Goal: Communication & Community: Connect with others

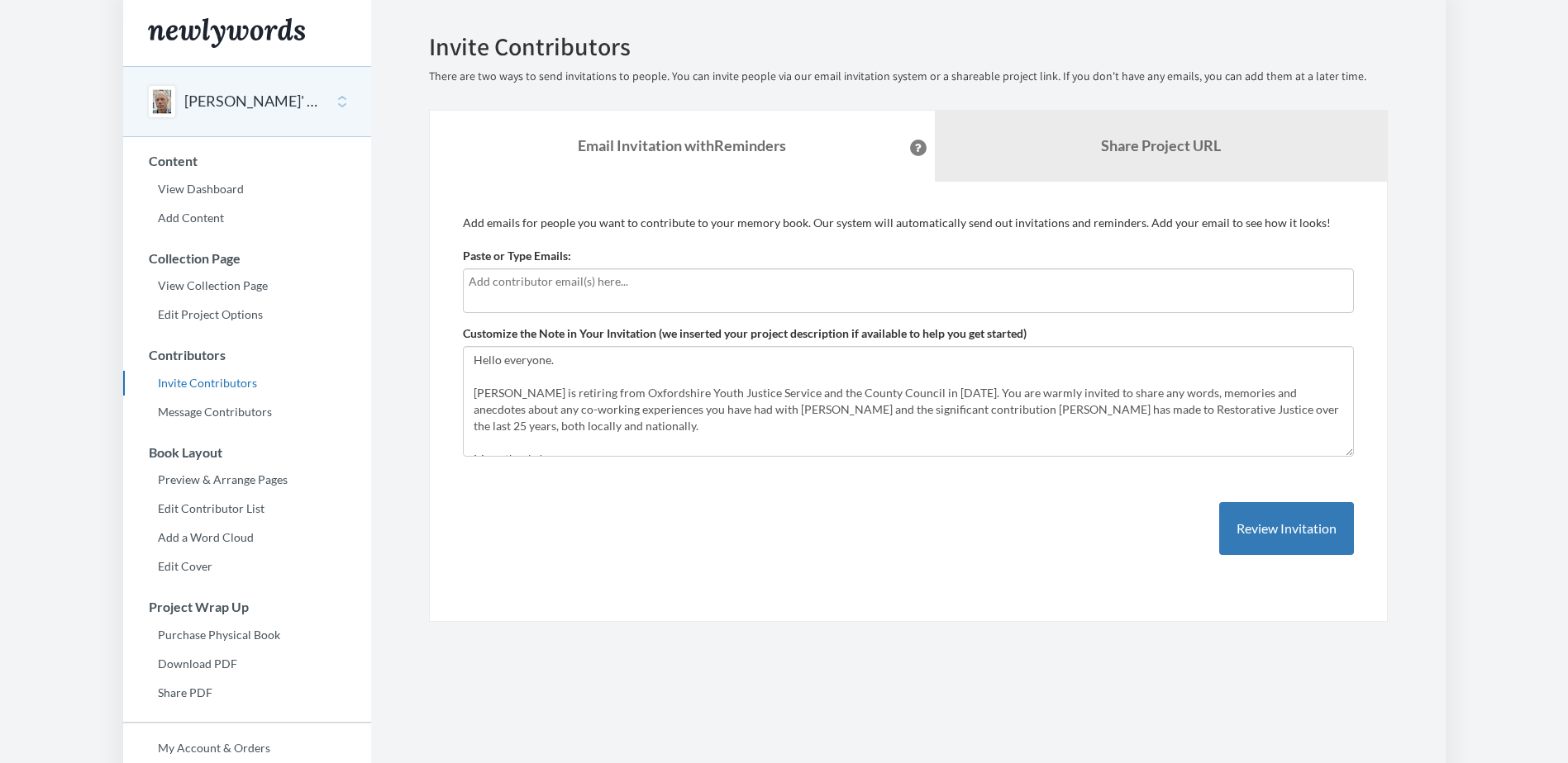
click at [614, 279] on input "text" at bounding box center [908, 281] width 879 height 18
type input "[EMAIL_ADDRESS][PERSON_NAME][DOMAIN_NAME]"
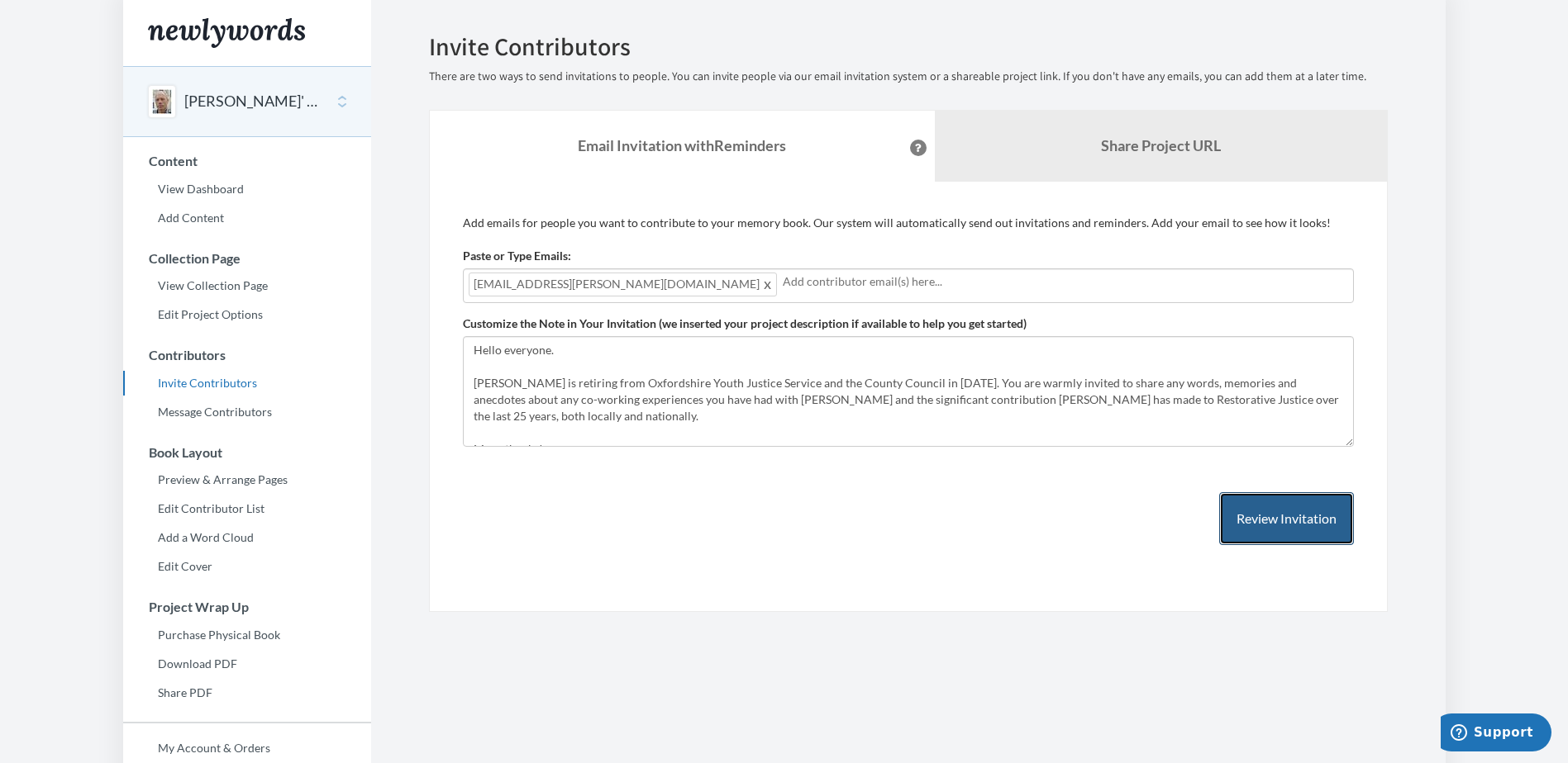
click at [1273, 524] on button "Review Invitation" at bounding box center [1287, 519] width 135 height 54
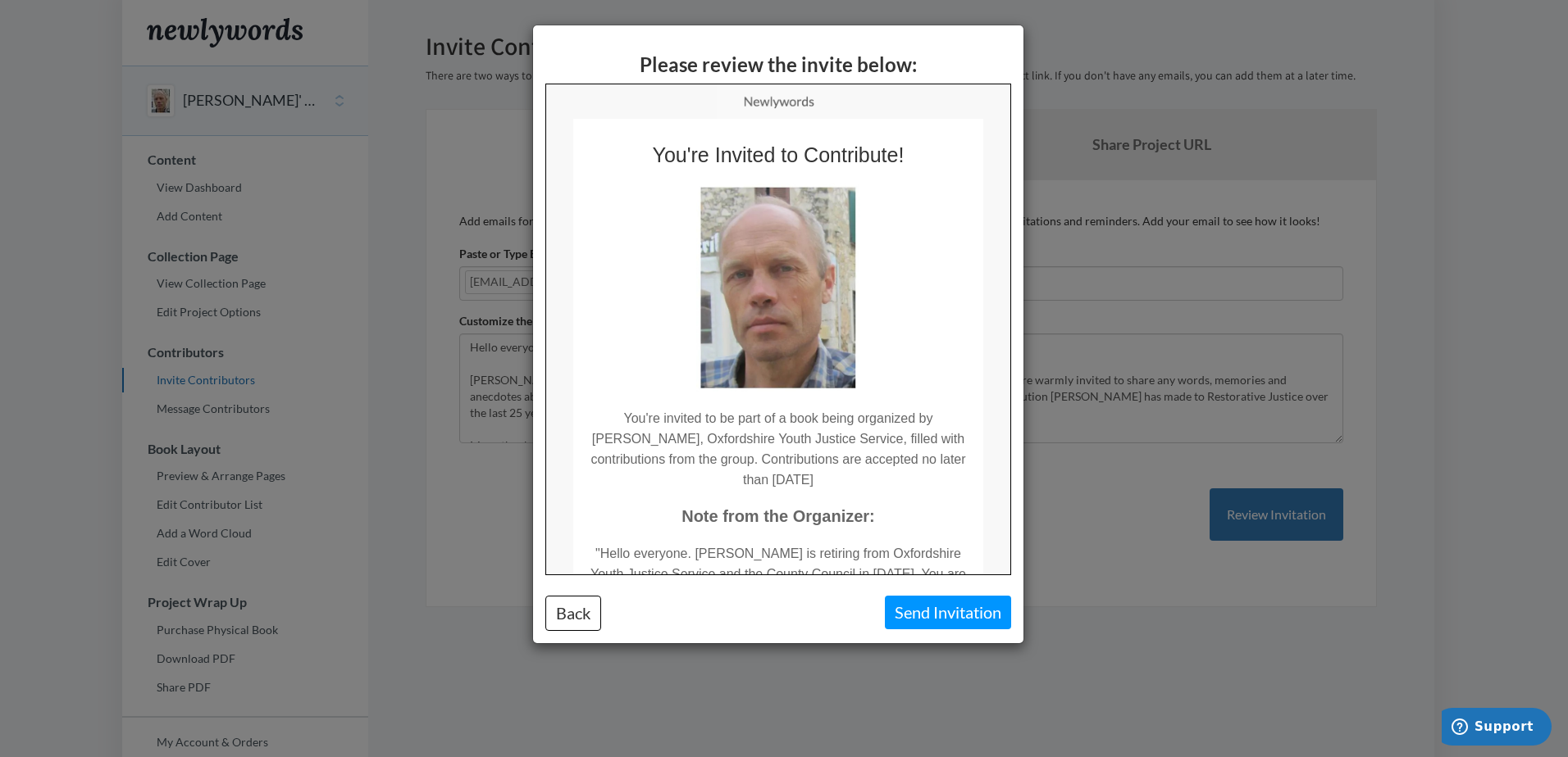
drag, startPoint x: 1010, startPoint y: 279, endPoint x: 1019, endPoint y: 328, distance: 49.8
click at [1019, 328] on div "Please review the invite below: Back Send Invitation" at bounding box center [778, 334] width 490 height 618
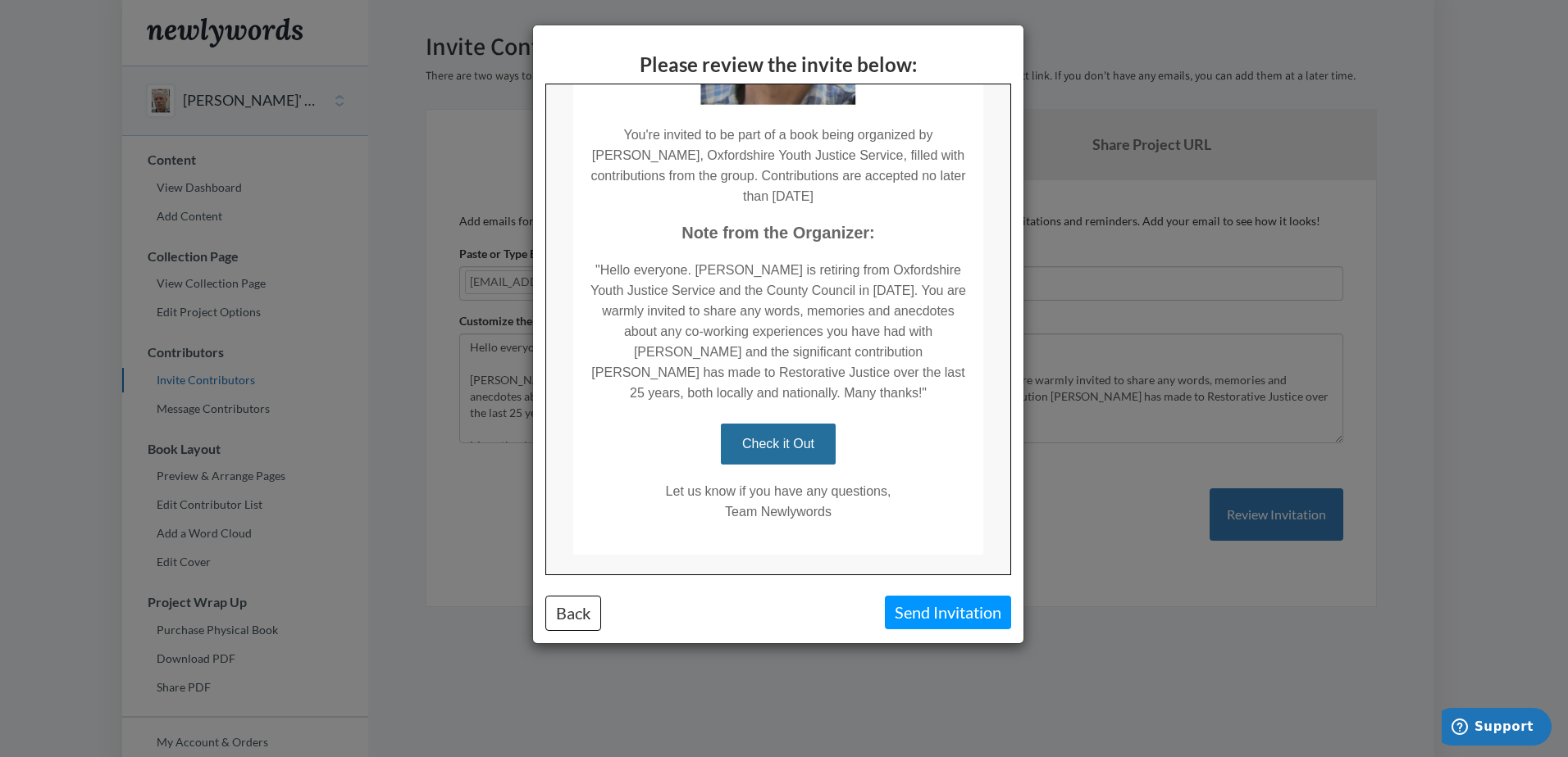
scroll to position [293, 0]
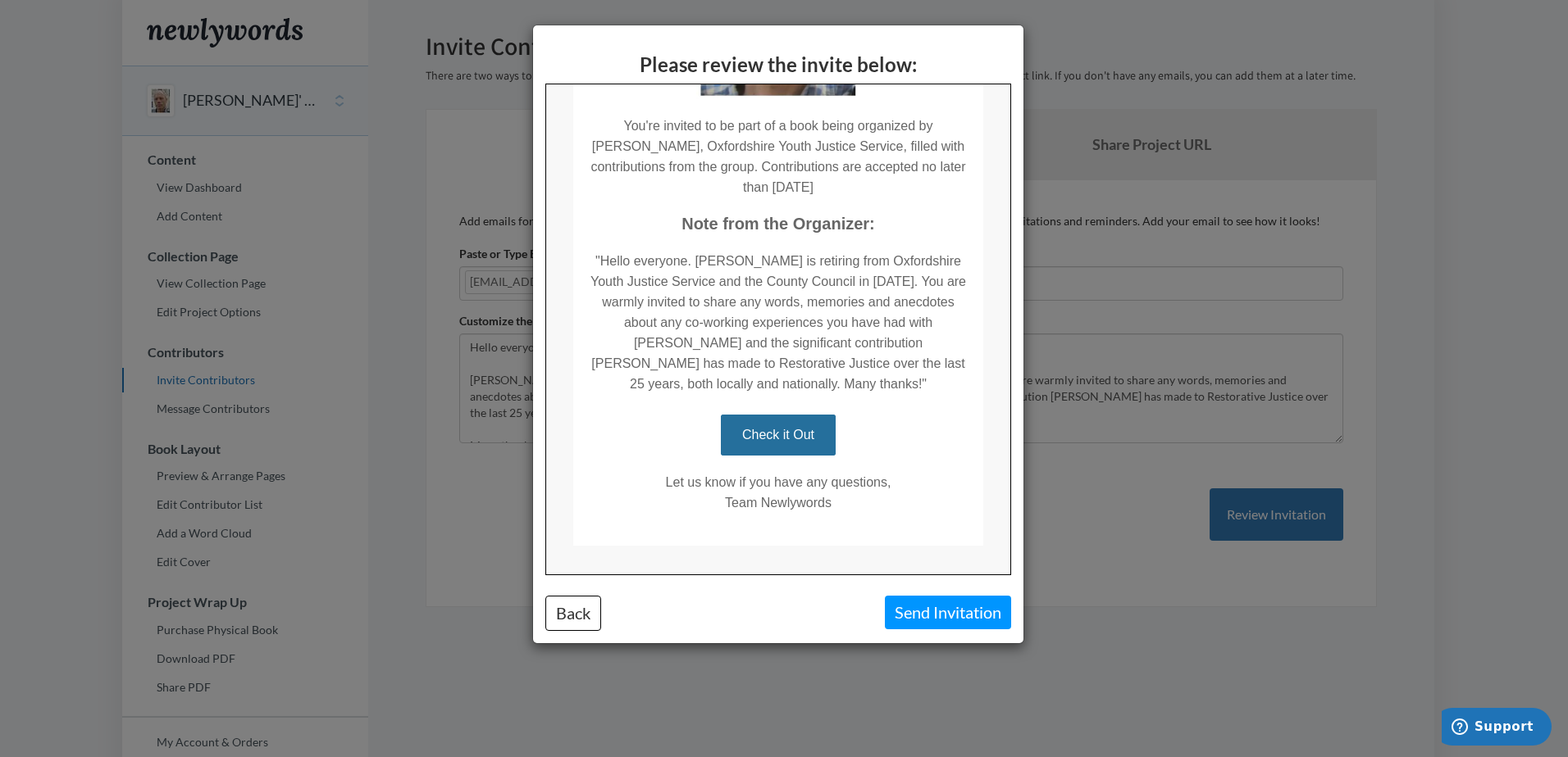
drag, startPoint x: 1005, startPoint y: 306, endPoint x: 1562, endPoint y: 558, distance: 611.4
click at [943, 613] on button "Send Invitation" at bounding box center [948, 612] width 126 height 33
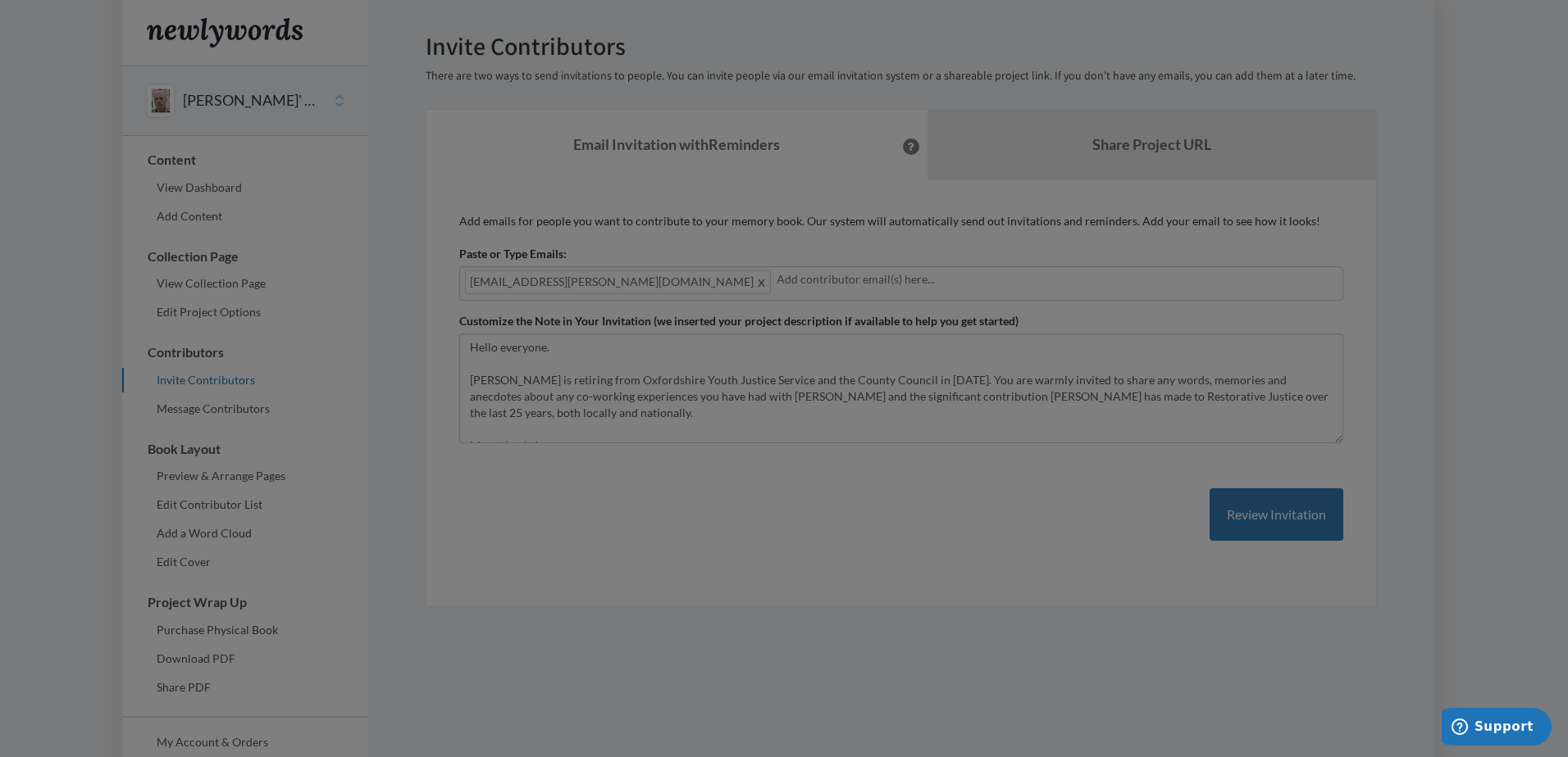
scroll to position [0, 0]
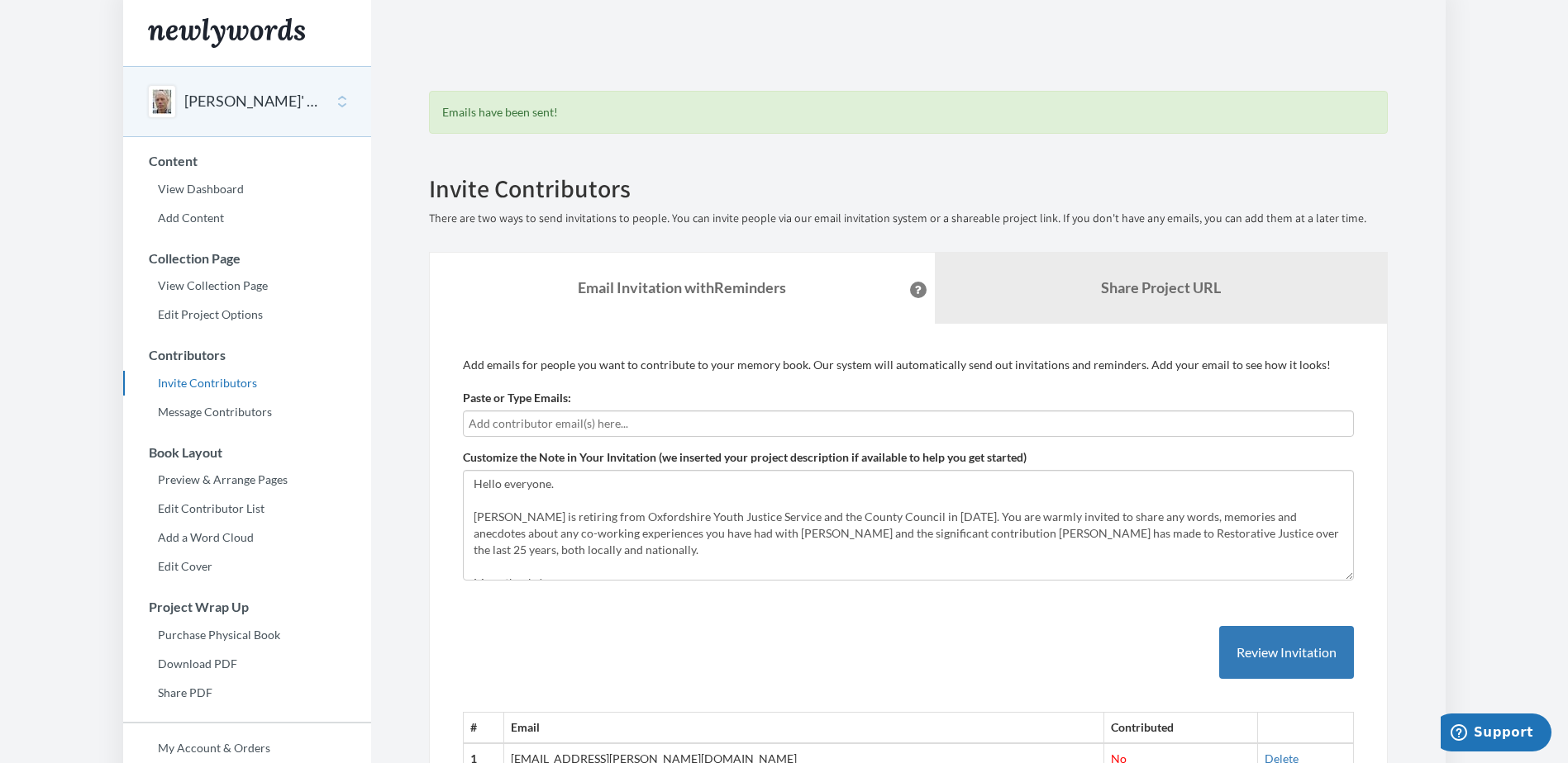
click at [547, 420] on input "text" at bounding box center [908, 423] width 879 height 18
type input "[EMAIL_ADDRESS][DOMAIN_NAME]"
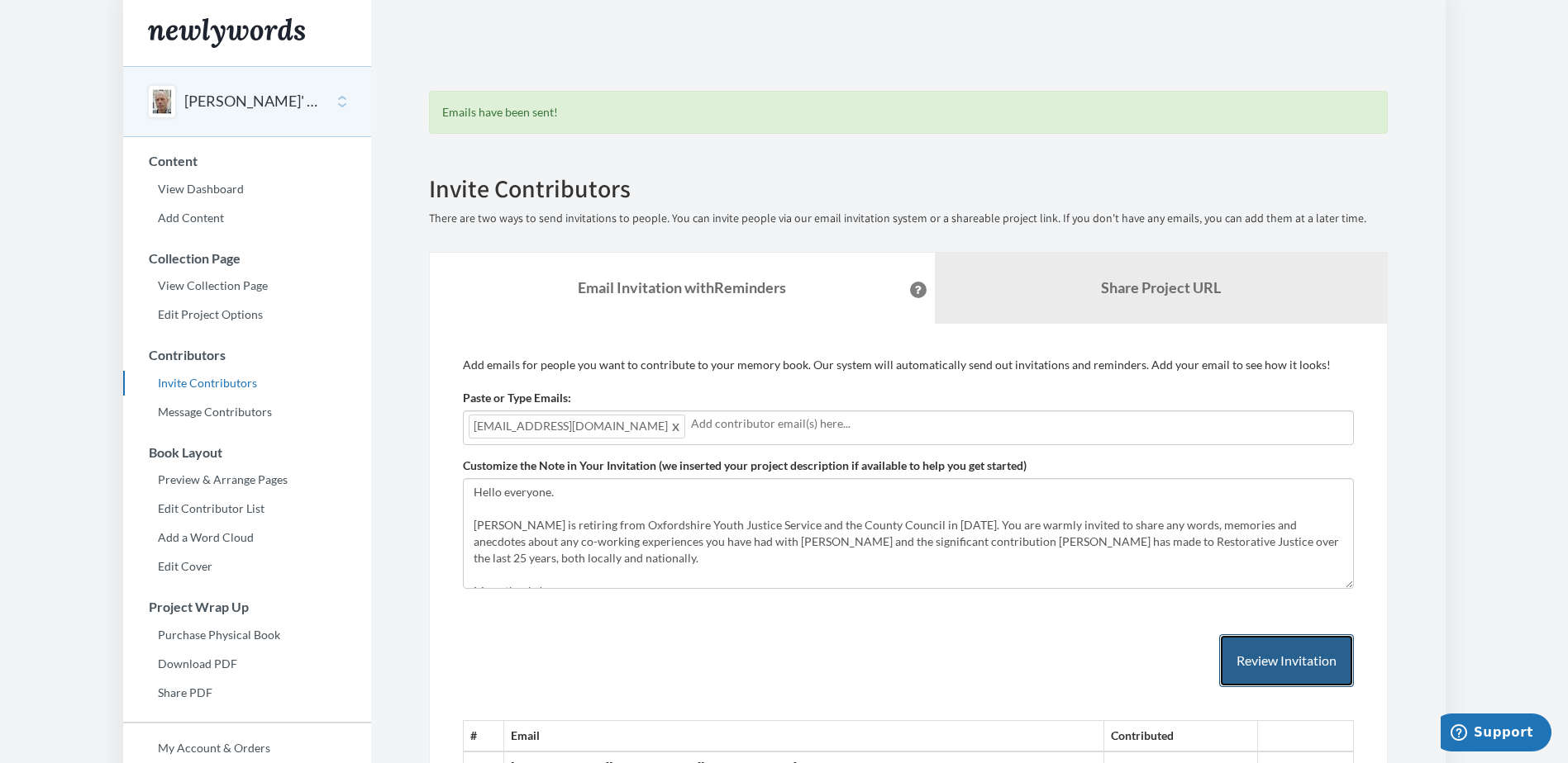
click at [1284, 669] on button "Review Invitation" at bounding box center [1287, 661] width 135 height 54
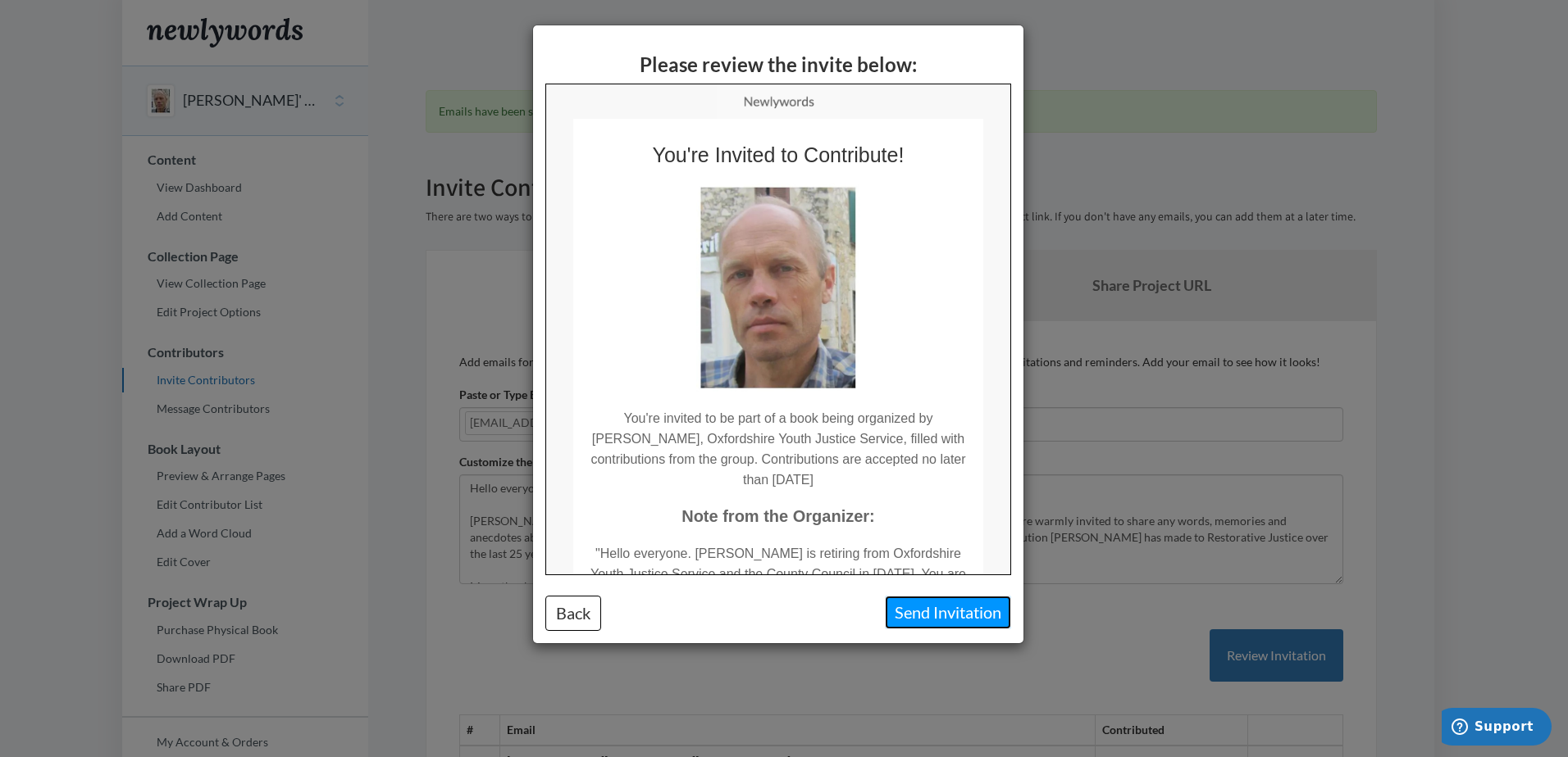
click at [956, 617] on button "Send Invitation" at bounding box center [948, 612] width 126 height 33
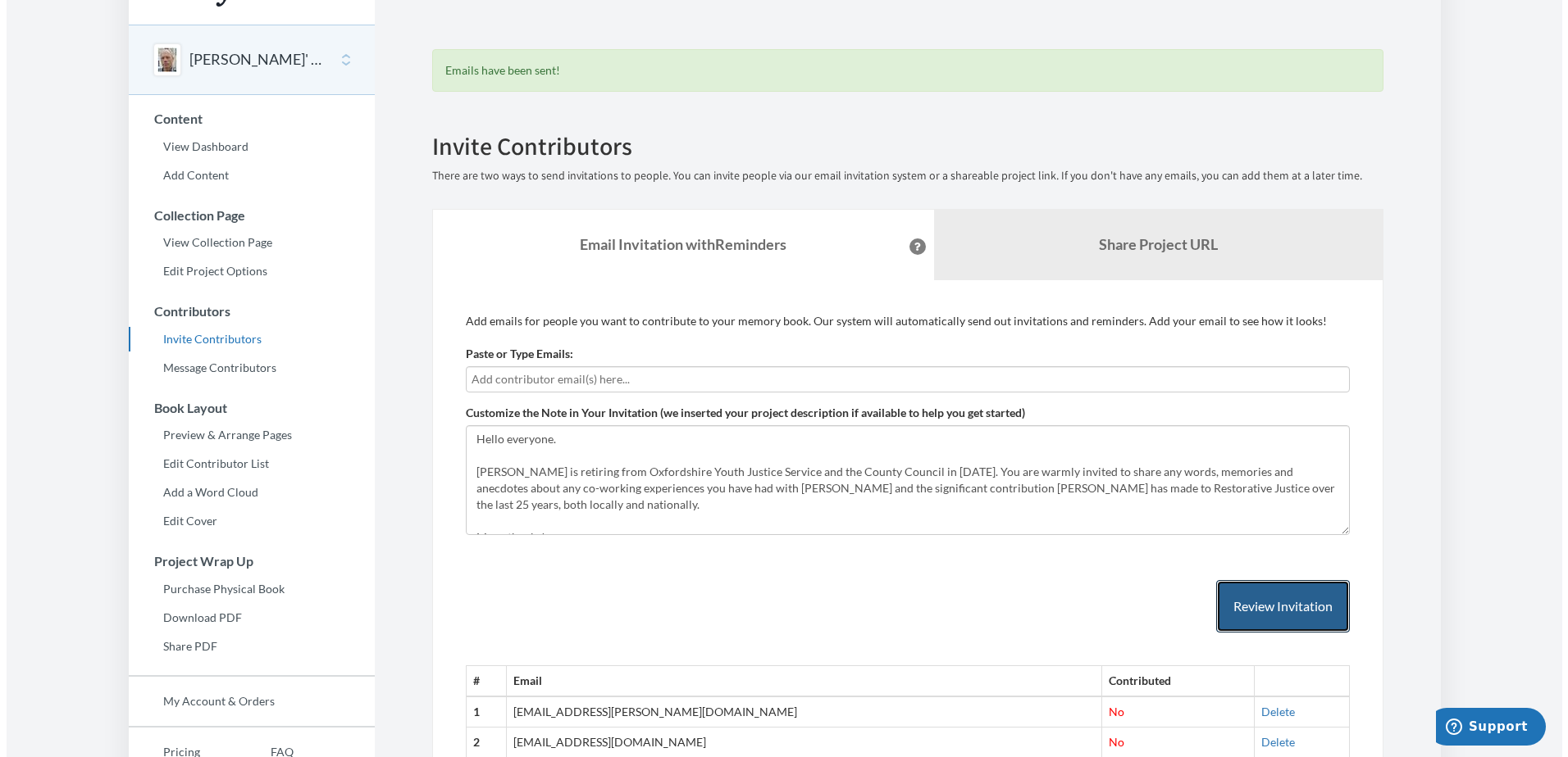
scroll to position [25, 0]
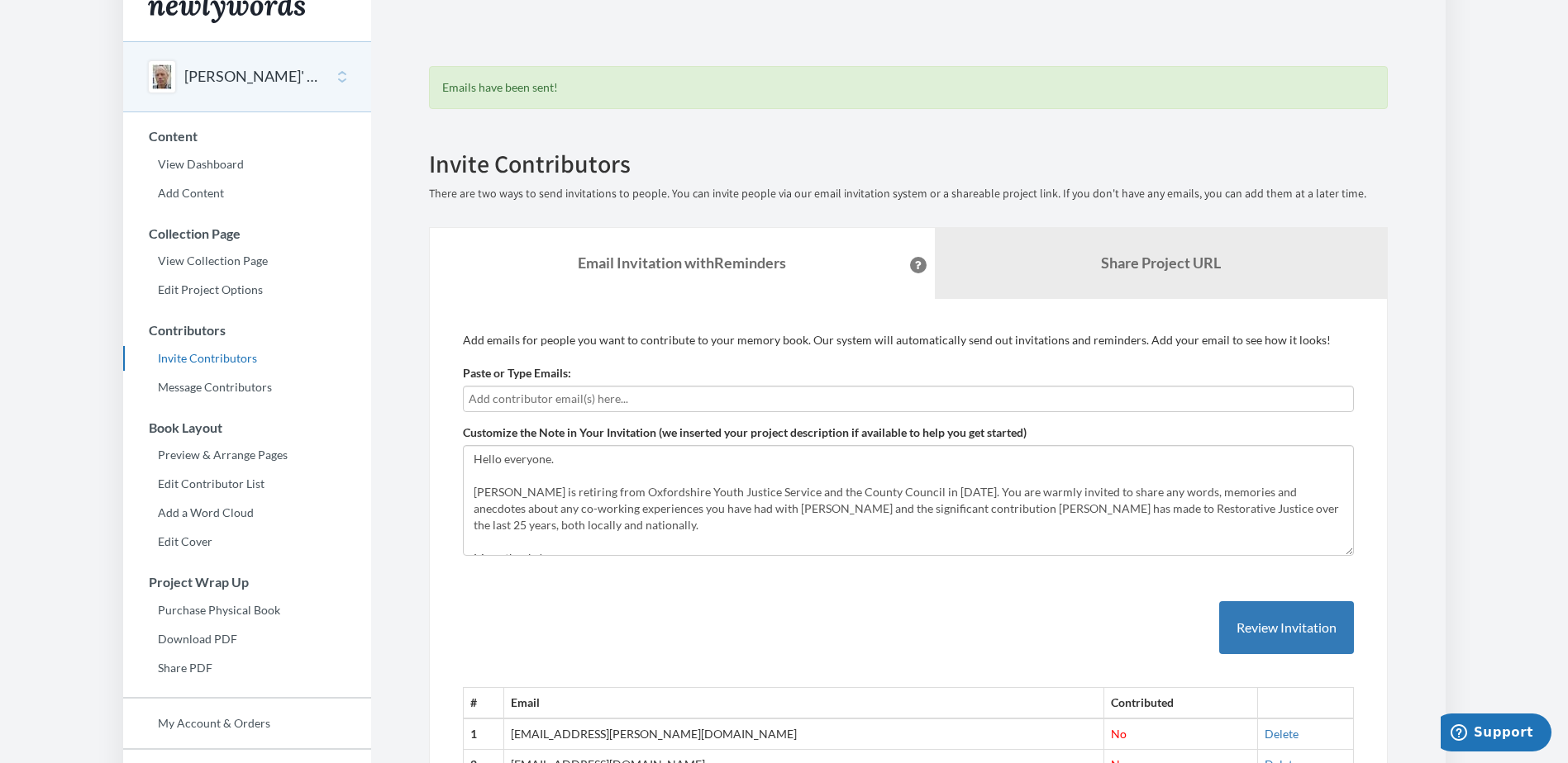
click at [582, 392] on input "text" at bounding box center [908, 399] width 879 height 18
type input "[PERSON_NAME][EMAIL_ADDRESS][PERSON_NAME][DOMAIN_NAME]"
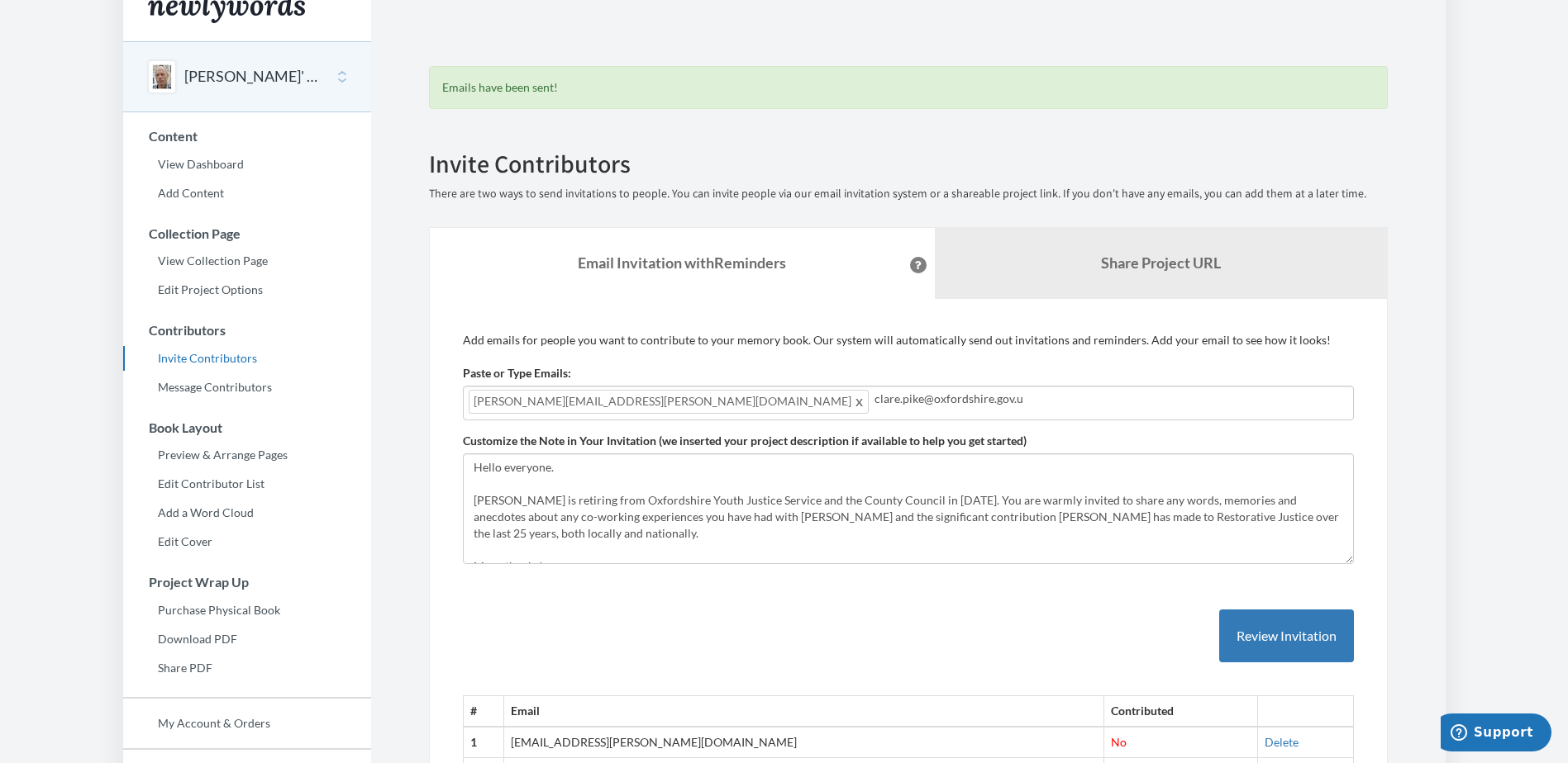
type input "[EMAIL_ADDRESS][DOMAIN_NAME]"
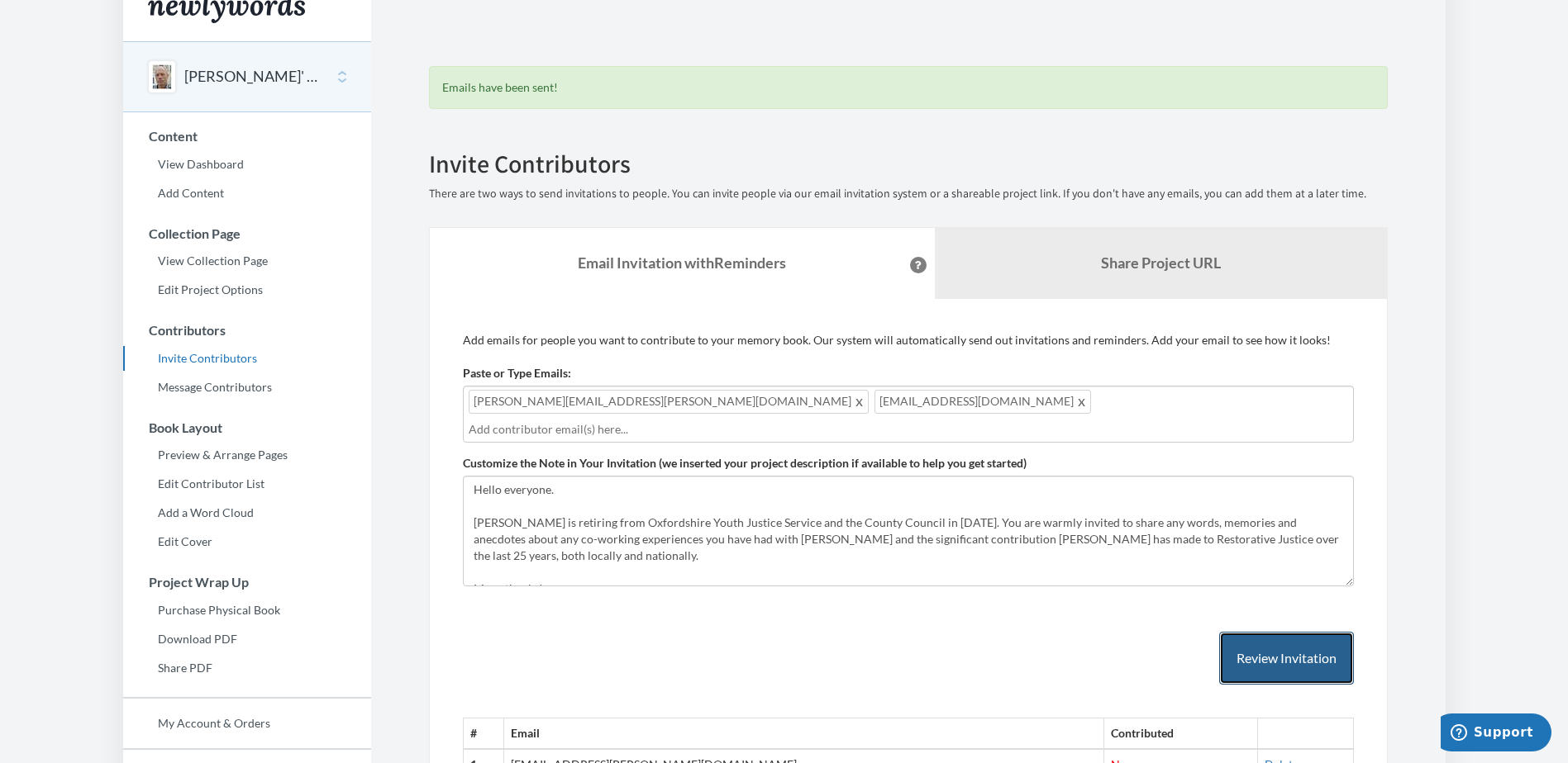
click at [1299, 641] on button "Review Invitation" at bounding box center [1287, 659] width 135 height 54
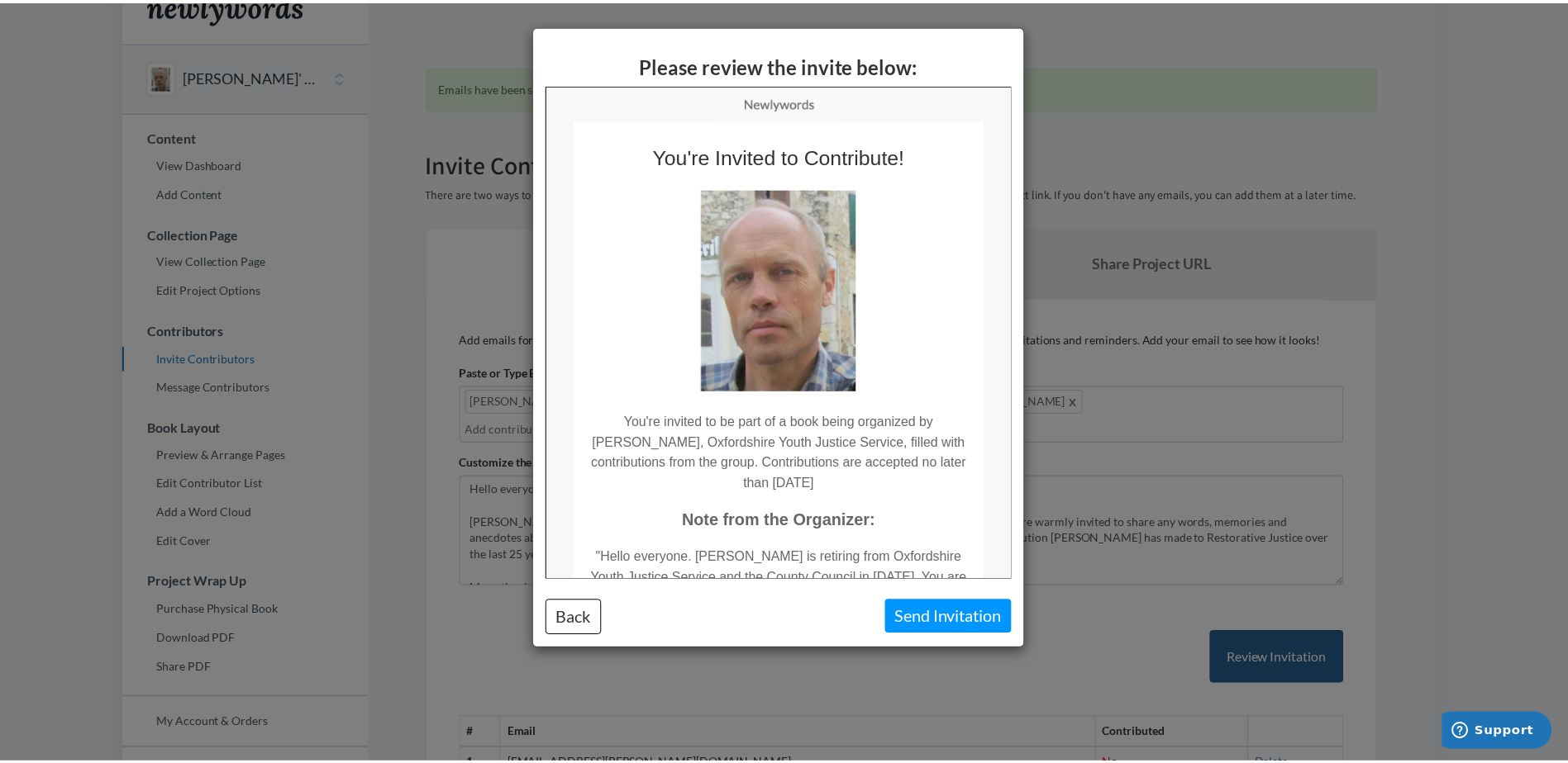
scroll to position [0, 0]
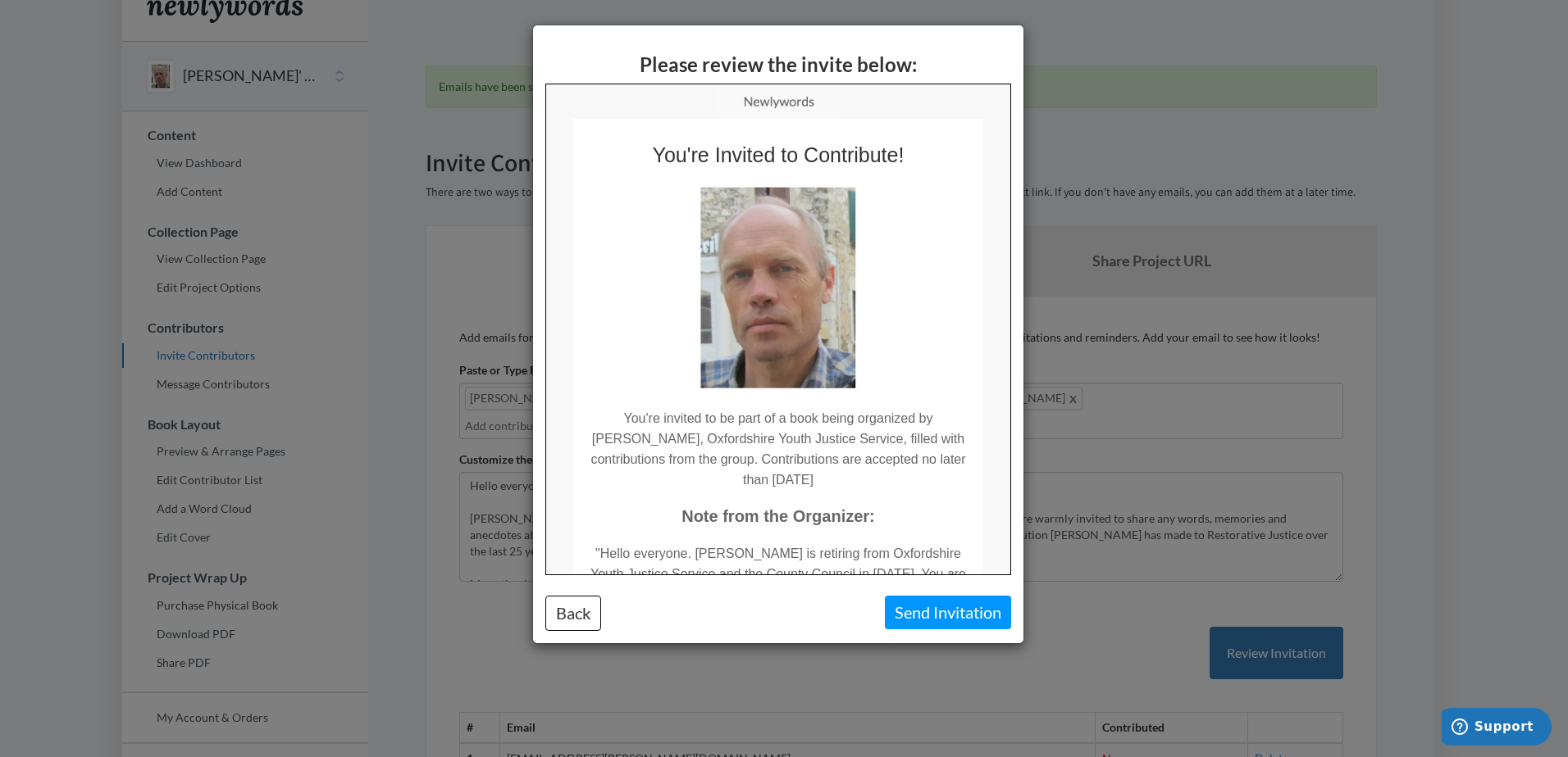
click at [948, 629] on div "Back Send Invitation" at bounding box center [778, 613] width 490 height 35
click at [952, 615] on button "Send Invitation" at bounding box center [948, 612] width 126 height 33
